Goal: Use online tool/utility: Use online tool/utility

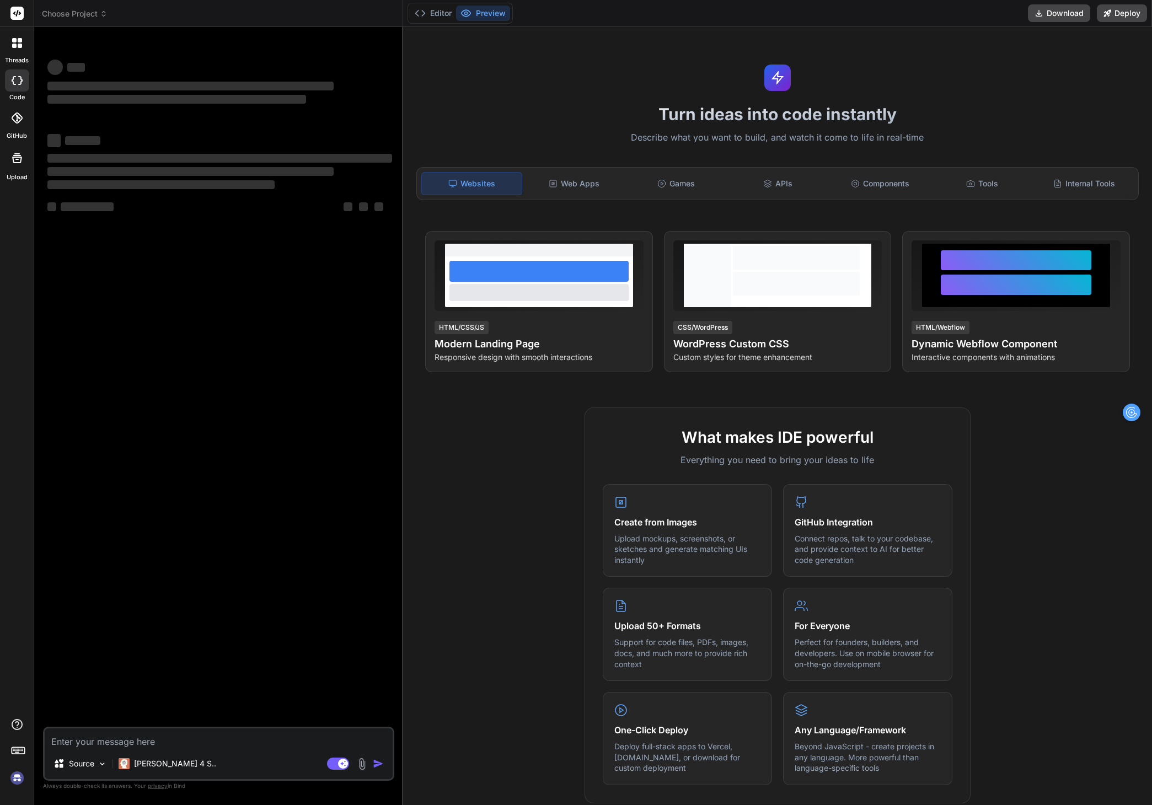
type textarea "x"
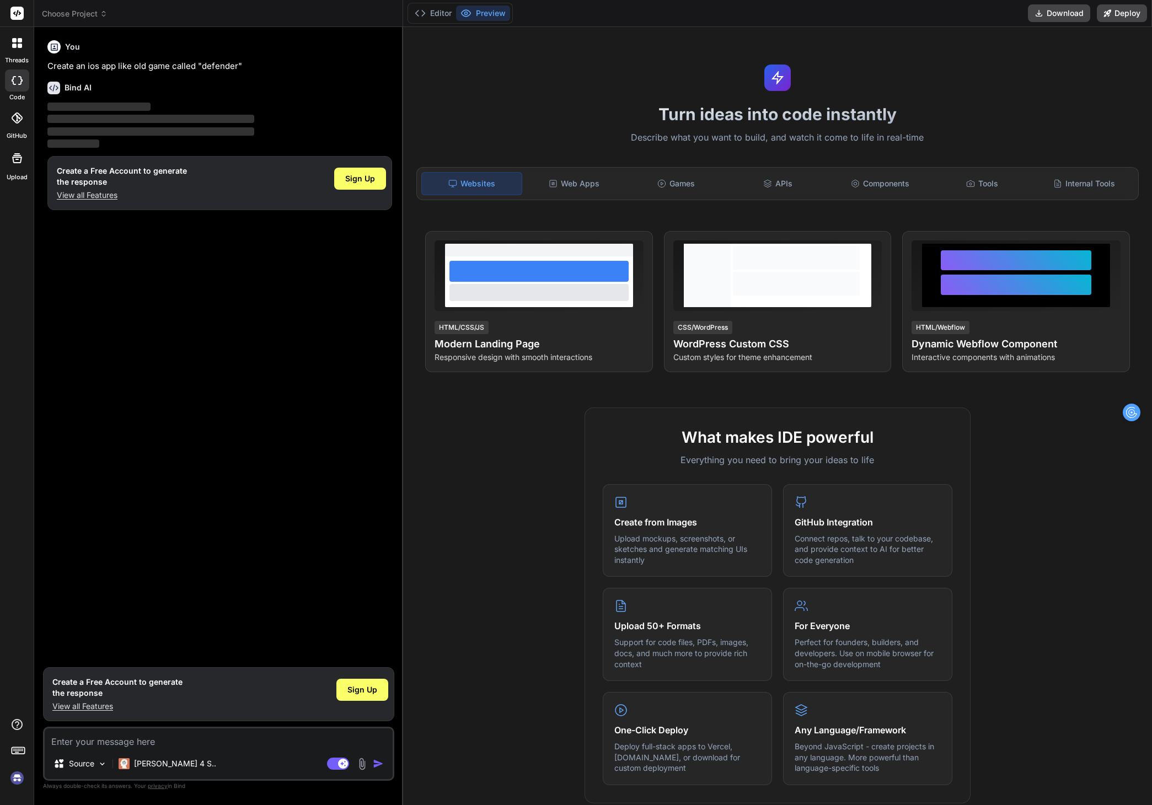
type textarea "7"
type textarea "x"
type textarea "7"
click at [435, 13] on button "Editor" at bounding box center [433, 13] width 46 height 15
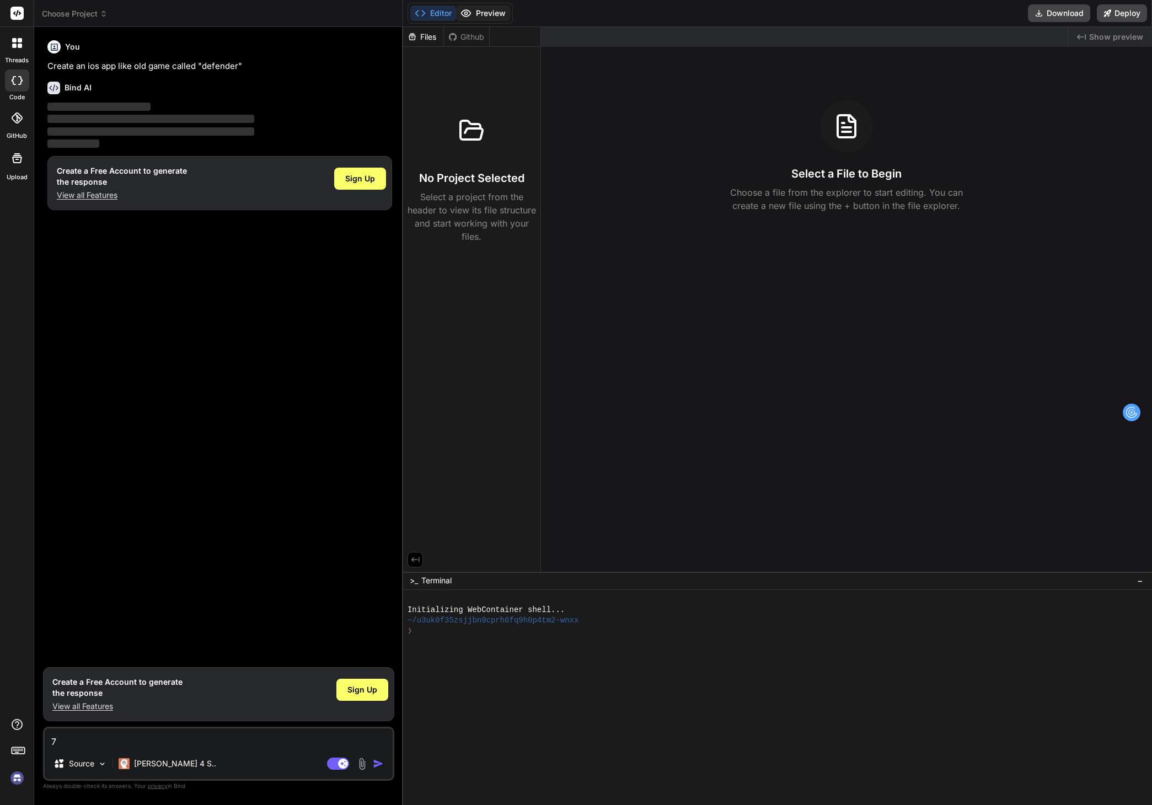
click at [481, 11] on button "Preview" at bounding box center [483, 13] width 54 height 15
